Goal: Find contact information: Find contact information

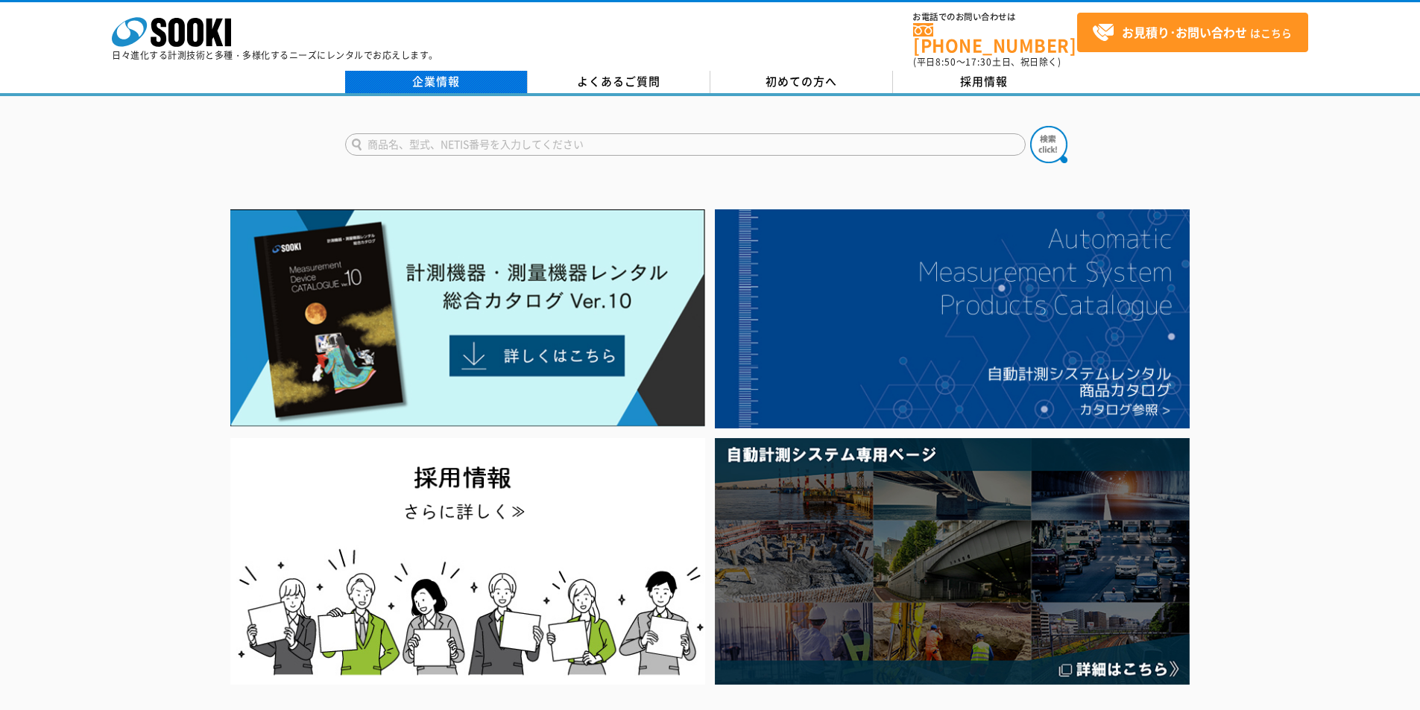
click at [476, 75] on link "企業情報" at bounding box center [436, 82] width 183 height 22
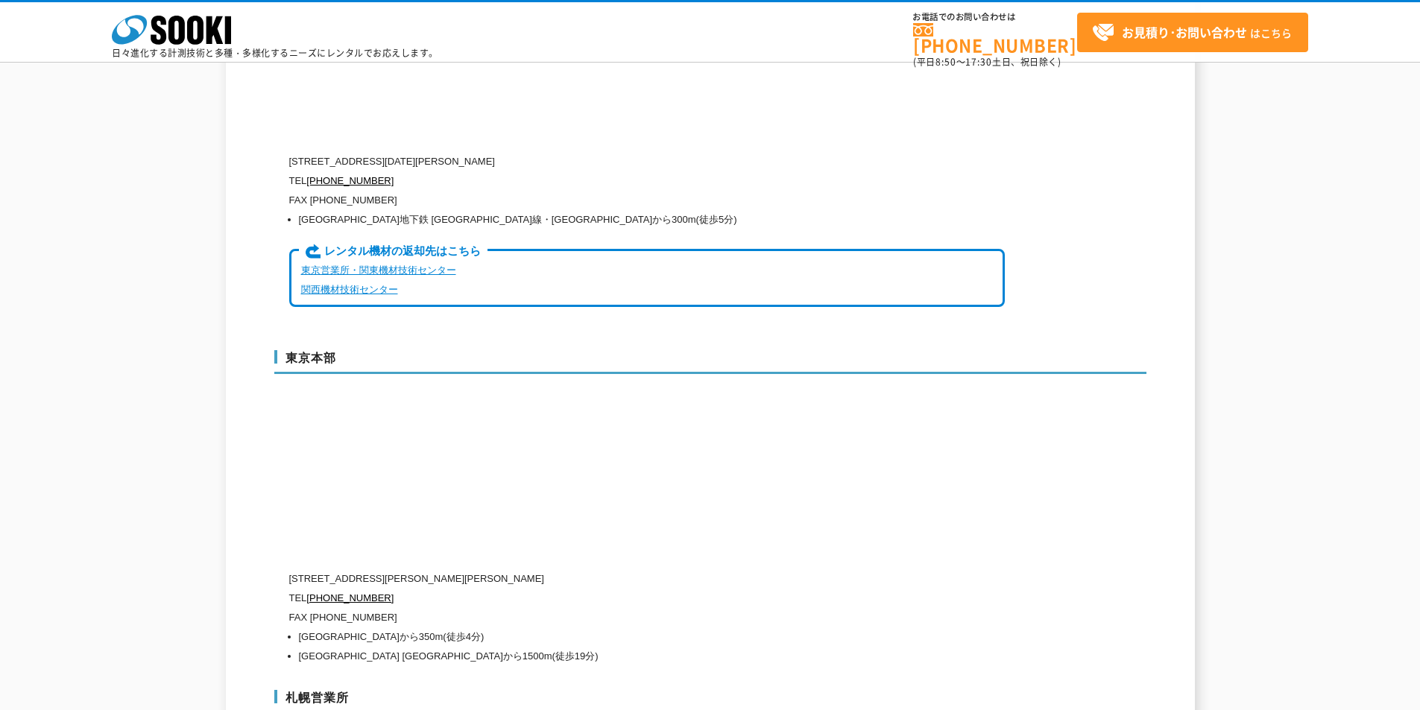
scroll to position [3875, 0]
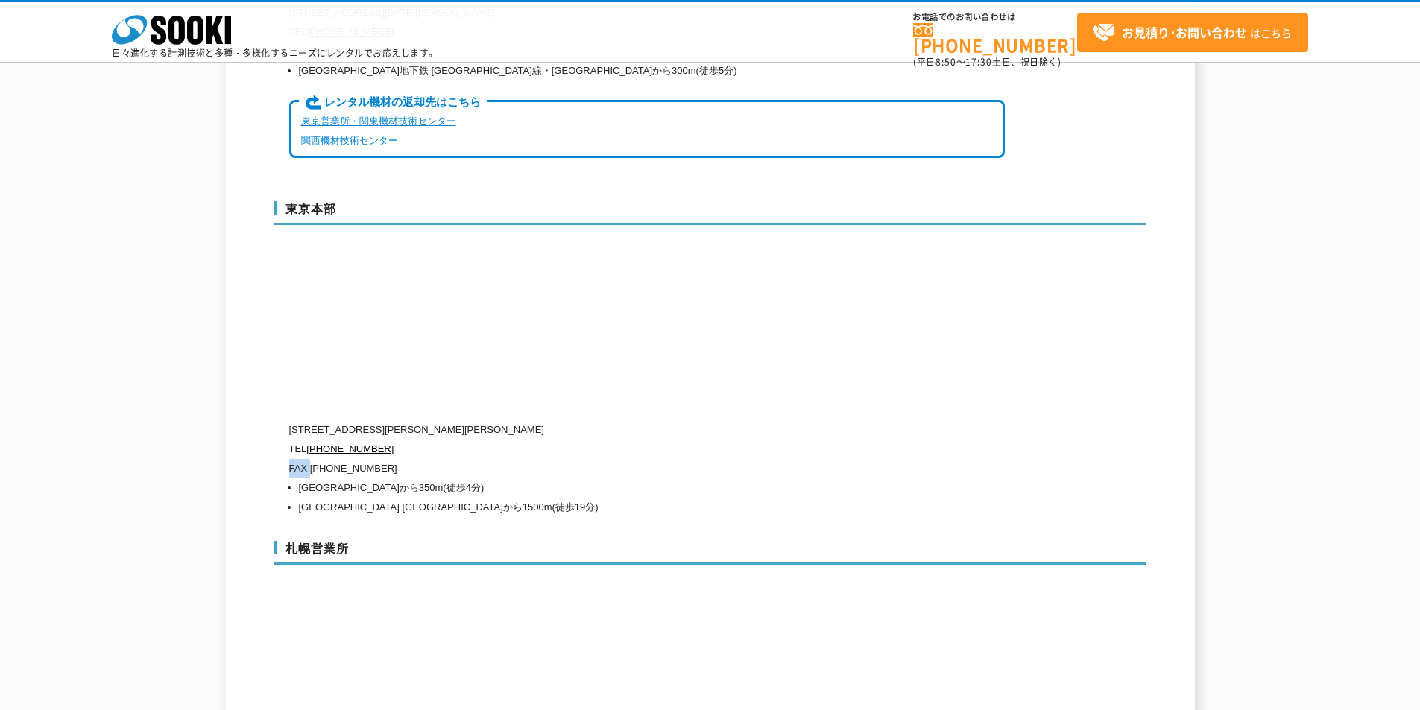
drag, startPoint x: 309, startPoint y: 422, endPoint x: 386, endPoint y: 408, distance: 77.9
click at [386, 420] on div "[STREET_ADDRESS][PERSON_NAME][PERSON_NAME] TEL [PHONE_NUMBER] FAX [PHONE_NUMBER…" at bounding box center [646, 468] width 715 height 97
click at [425, 459] on p "FAX [PHONE_NUMBER]" at bounding box center [646, 468] width 715 height 19
